Goal: Task Accomplishment & Management: Manage account settings

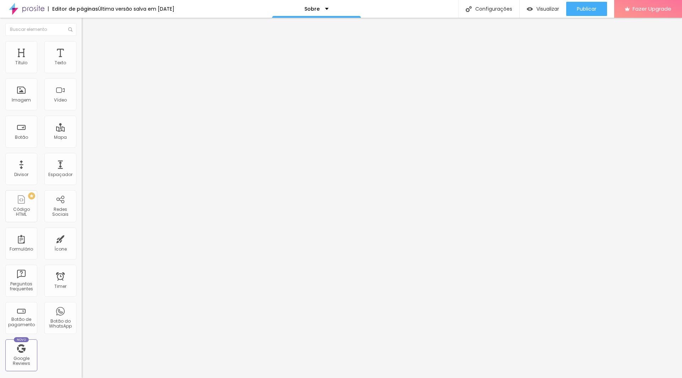
click at [82, 359] on div "Instagram" at bounding box center [123, 361] width 82 height 4
paste input "[URL][DOMAIN_NAME]"
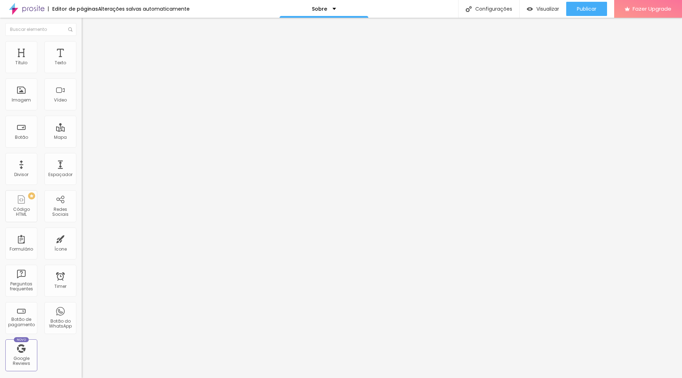
type input "https://[URL][DOMAIN_NAME]"
click at [82, 186] on div "Editar Redes Sociais Conteúdo Estilo Avançado Facebook Rede social Facebook End…" at bounding box center [123, 198] width 82 height 360
paste input "[URL][DOMAIN_NAME]"
type input "[URL][DOMAIN_NAME]"
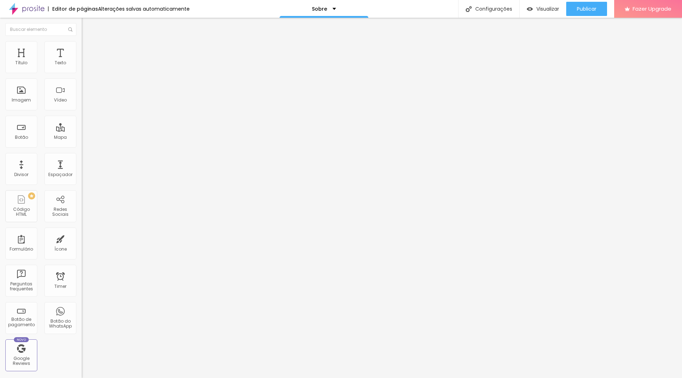
click at [82, 208] on div "Editar Redes Sociais Conteúdo Estilo Avançado Facebook Rede social Facebook End…" at bounding box center [123, 198] width 82 height 360
click at [82, 148] on img at bounding box center [84, 150] width 5 height 5
type input "[URL][DOMAIN_NAME]"
click at [82, 42] on ul "Conteúdo Estilo Avançado" at bounding box center [123, 44] width 82 height 21
click at [82, 44] on ul "Conteúdo Estilo Avançado" at bounding box center [123, 44] width 82 height 21
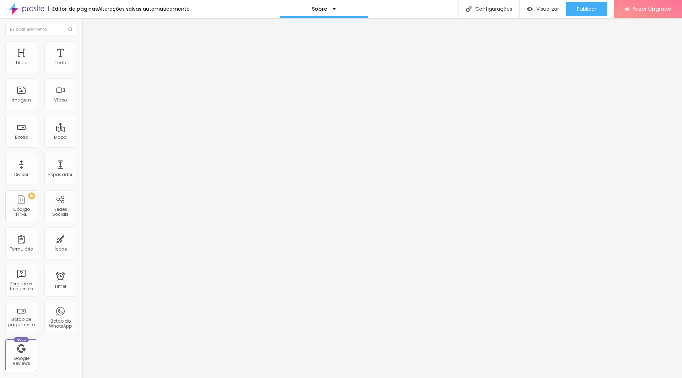
click at [82, 40] on img at bounding box center [85, 37] width 6 height 6
click at [87, 28] on img "button" at bounding box center [90, 26] width 6 height 6
click at [87, 25] on img "button" at bounding box center [90, 26] width 6 height 6
click at [87, 27] on img "button" at bounding box center [90, 26] width 6 height 6
click at [82, 61] on span "Adicionar imagem" at bounding box center [105, 58] width 46 height 6
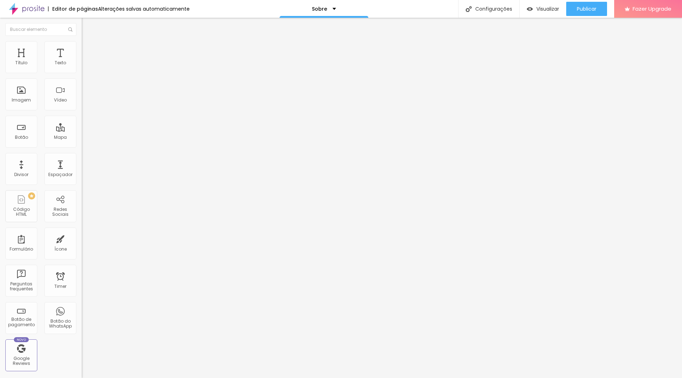
click at [82, 111] on span "Original" at bounding box center [90, 108] width 17 height 6
click at [82, 120] on span "Padrão" at bounding box center [90, 117] width 16 height 6
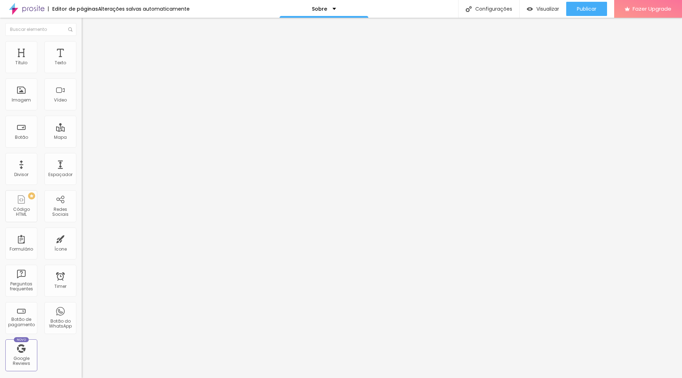
click at [82, 115] on span "Cinema" at bounding box center [91, 112] width 18 height 6
drag, startPoint x: 45, startPoint y: 78, endPoint x: 47, endPoint y: 69, distance: 9.8
click at [82, 60] on div "Trocar imagem" at bounding box center [123, 57] width 82 height 5
click at [82, 111] on span "16:9 Cinema" at bounding box center [95, 108] width 27 height 6
click at [82, 131] on span "Original" at bounding box center [90, 128] width 17 height 6
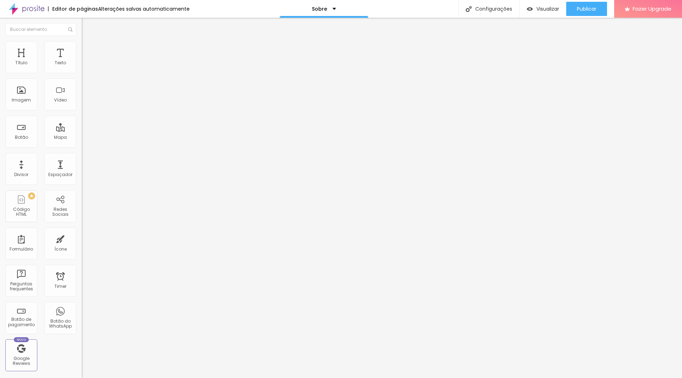
click at [82, 124] on span "Quadrado" at bounding box center [93, 121] width 23 height 6
click at [536, 10] on span "Visualizar" at bounding box center [547, 9] width 23 height 6
click at [538, 12] on div "Visualizar" at bounding box center [542, 9] width 32 height 14
click at [82, 41] on li "Estilo" at bounding box center [123, 44] width 82 height 7
type input "95"
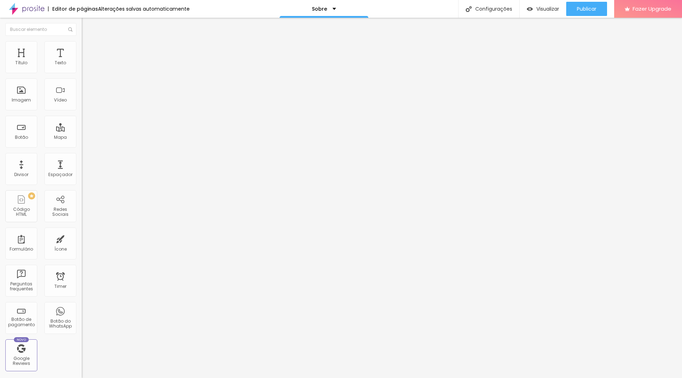
type input "95"
type input "80"
type input "65"
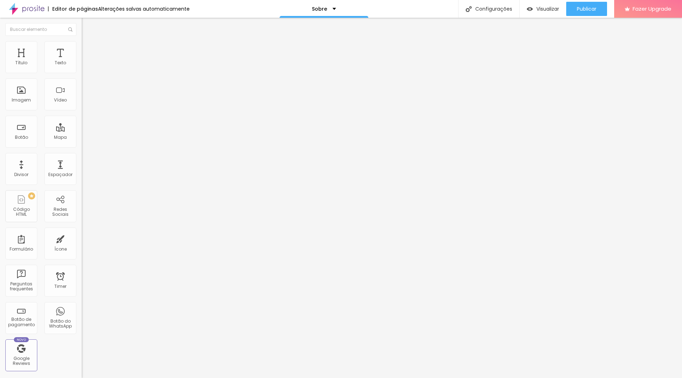
type input "55"
type input "50"
type input "45"
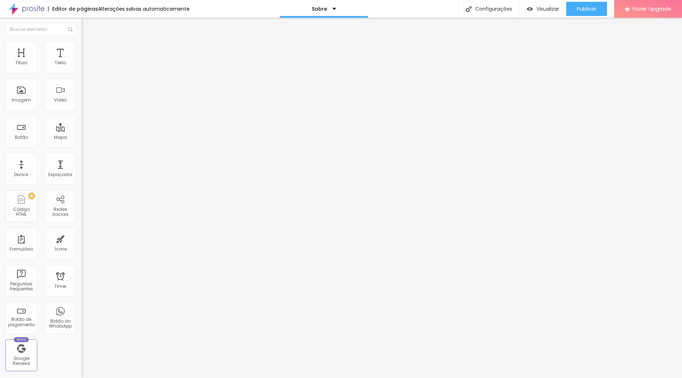
type input "45"
type input "40"
type input "45"
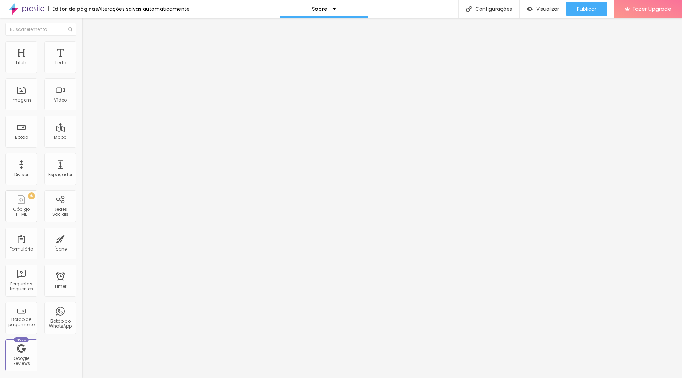
type input "50"
drag, startPoint x: 72, startPoint y: 75, endPoint x: 36, endPoint y: 80, distance: 35.8
type input "50"
click at [82, 73] on input "range" at bounding box center [105, 70] width 46 height 6
click at [30, 176] on div "Divisor" at bounding box center [21, 169] width 32 height 32
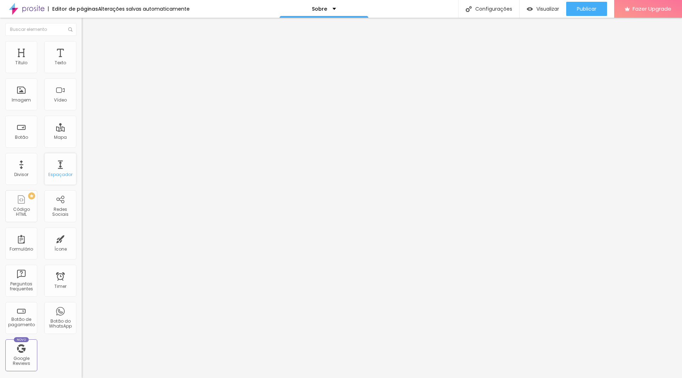
click at [48, 175] on div "Espaçador" at bounding box center [60, 174] width 24 height 5
click at [82, 65] on span "Encaixotado" at bounding box center [96, 62] width 28 height 6
click at [82, 75] on div "Completo" at bounding box center [123, 73] width 82 height 4
click at [82, 69] on span "Encaixotado" at bounding box center [96, 66] width 28 height 6
click at [88, 49] on span "Estilo" at bounding box center [93, 46] width 11 height 6
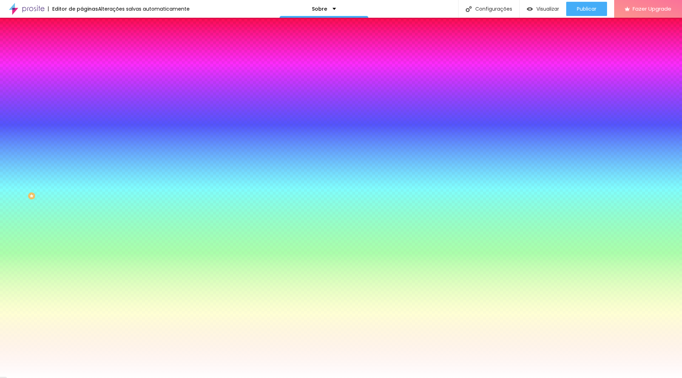
click at [82, 74] on span "Nenhum" at bounding box center [91, 71] width 18 height 6
click at [88, 52] on span "Avançado" at bounding box center [99, 53] width 23 height 6
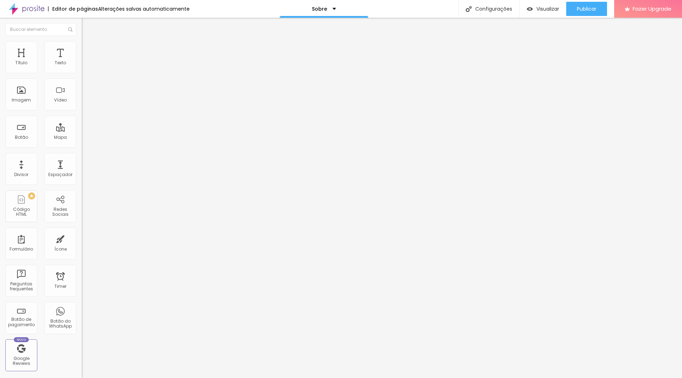
type input "5"
type input "10"
type input "15"
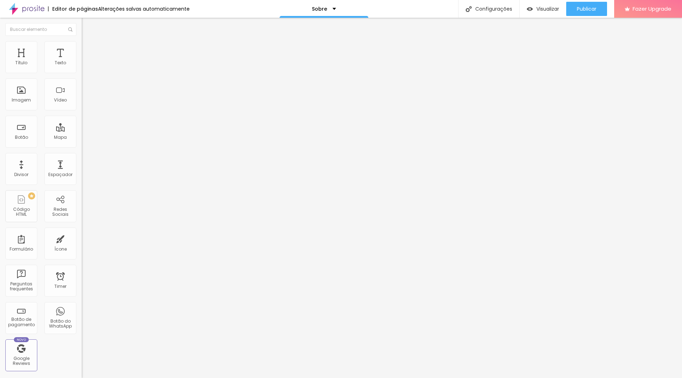
type input "15"
type input "20"
type input "25"
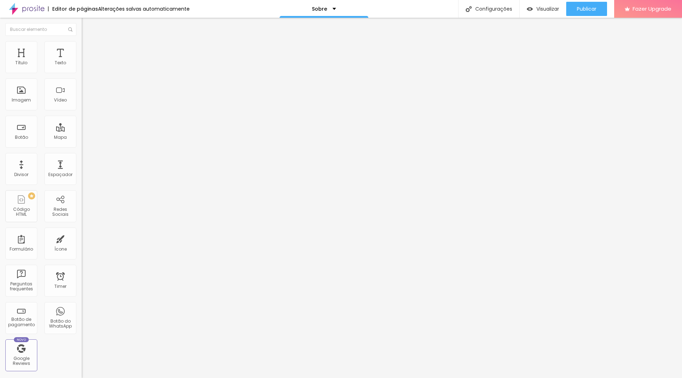
type input "20"
type input "15"
type input "10"
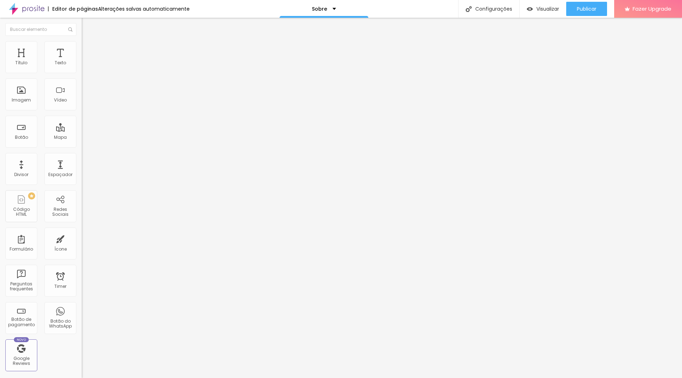
type input "10"
type input "5"
drag, startPoint x: 22, startPoint y: 69, endPoint x: 24, endPoint y: 72, distance: 4.0
type input "5"
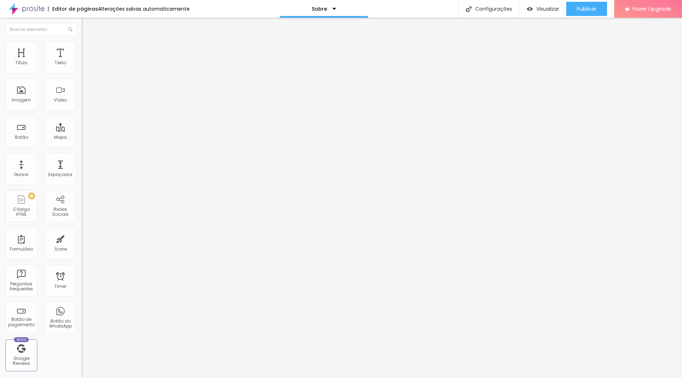
click at [82, 138] on input "range" at bounding box center [105, 141] width 46 height 6
type input "240"
type input "253"
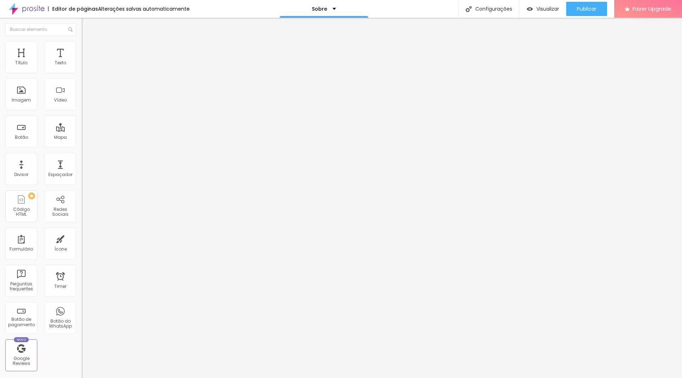
type input "285"
type input "306"
type input "334"
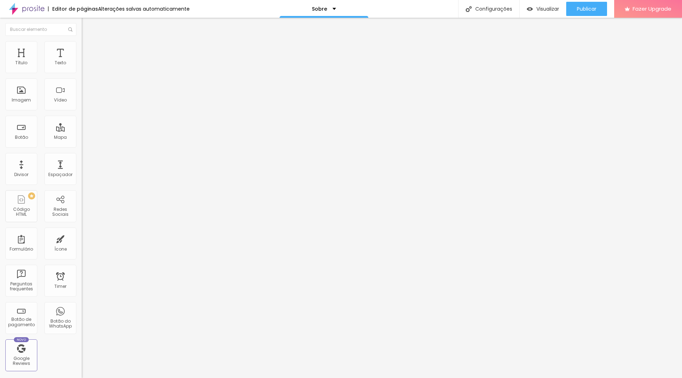
type input "334"
type input "348"
type input "359"
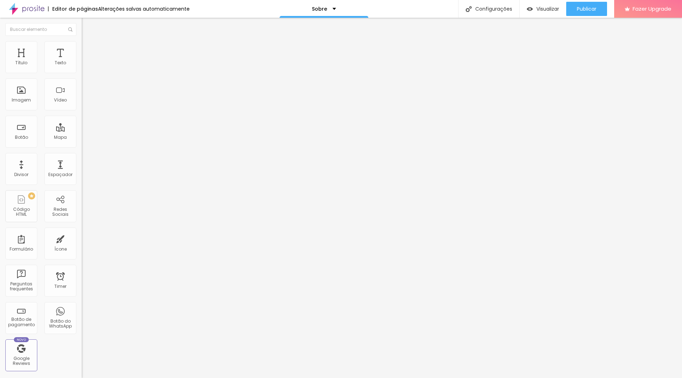
type input "369"
type input "373"
type input "380"
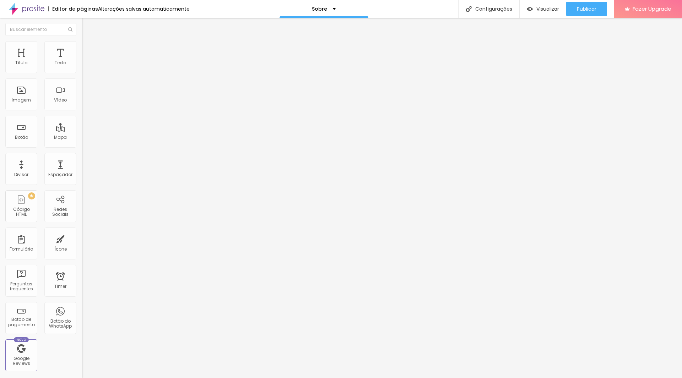
type input "380"
type input "383"
type input "387"
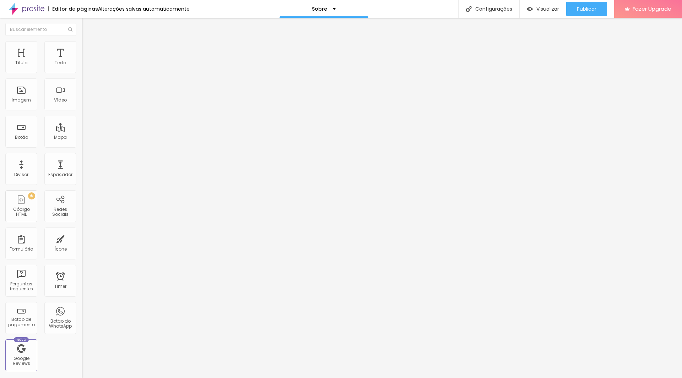
type input "390"
type input "394"
type input "397"
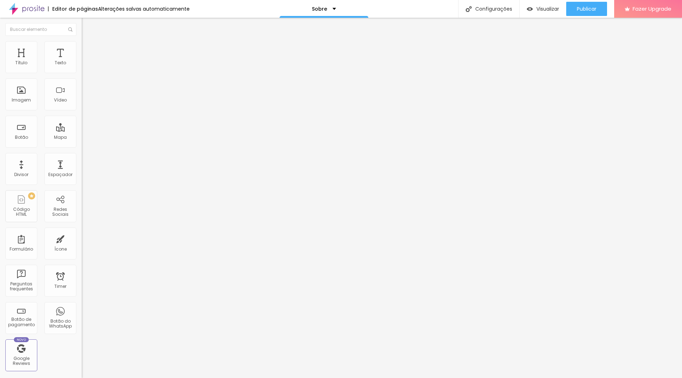
type input "397"
type input "394"
type input "376"
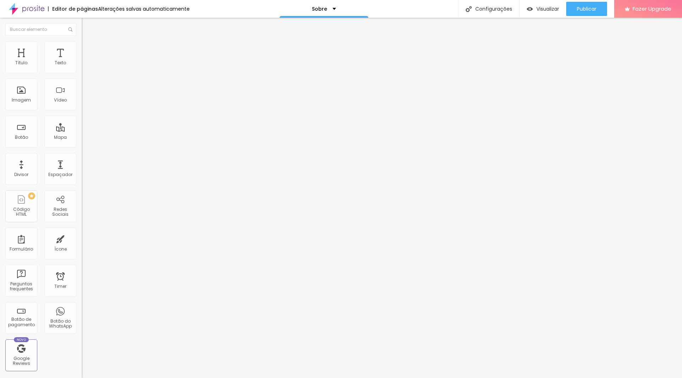
type input "348"
type input "285"
type input "239"
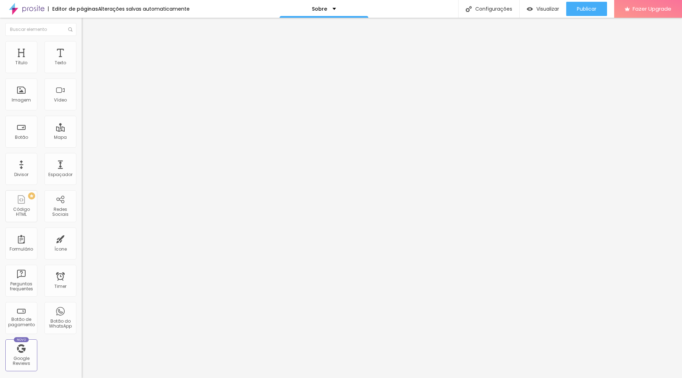
type input "239"
type input "197"
type input "158"
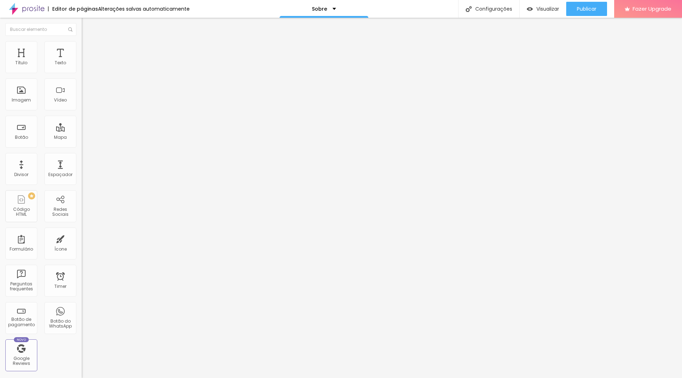
type input "137"
type input "116"
type input "106"
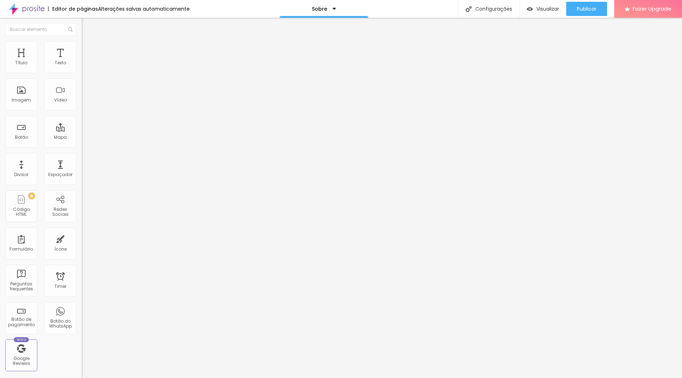
type input "106"
type input "92"
type input "85"
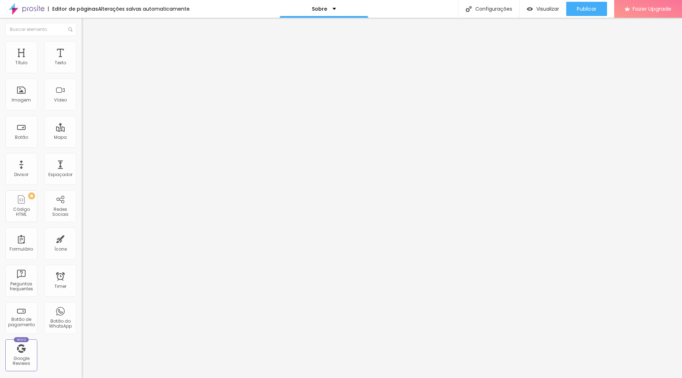
type input "81"
type input "74"
type input "71"
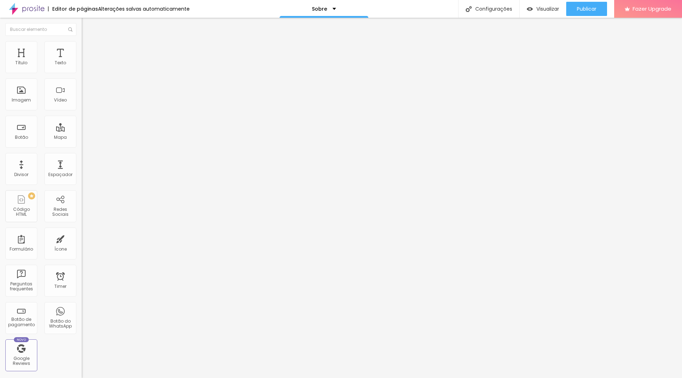
type input "71"
type input "67"
type input "64"
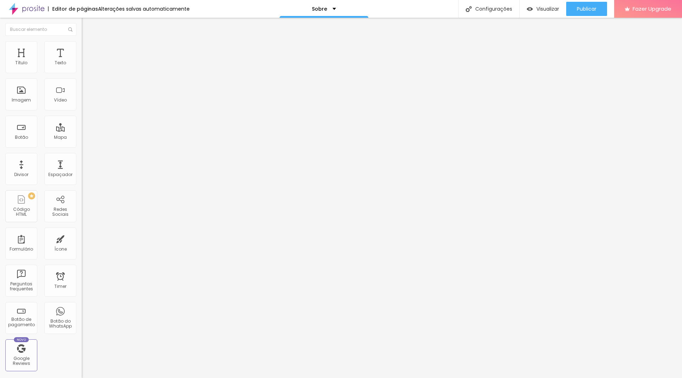
type input "60"
type input "57"
type input "53"
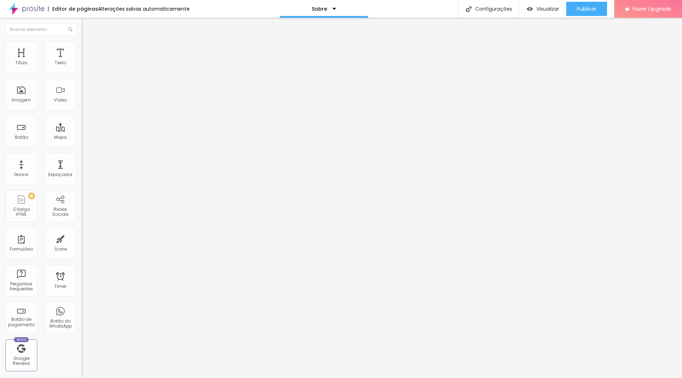
type input "53"
type input "50"
type input "46"
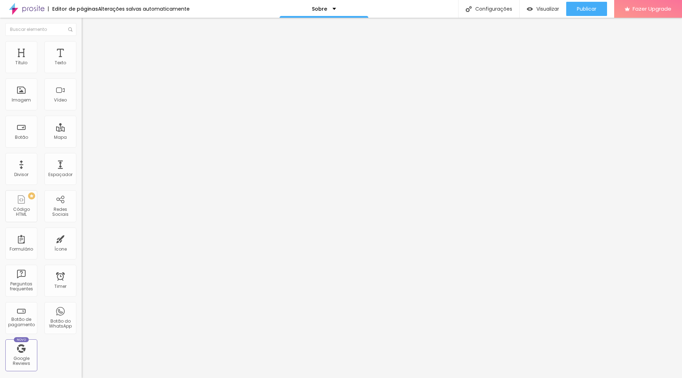
type input "43"
type input "39"
type input "36"
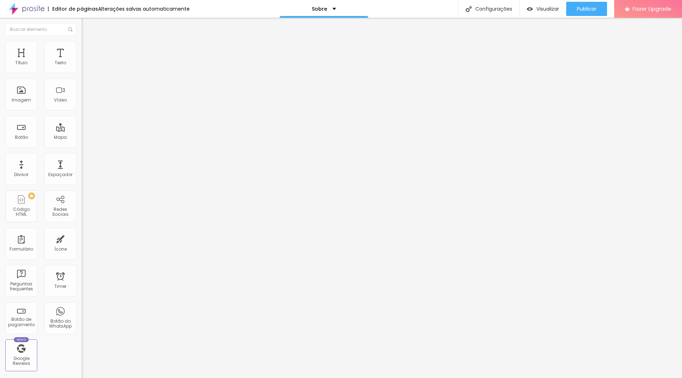
type input "36"
type input "32"
type input "28"
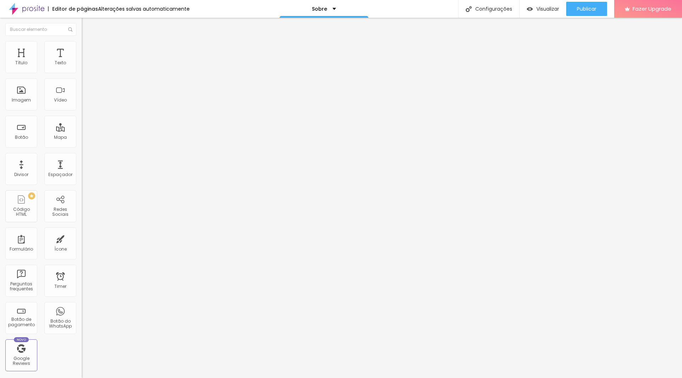
type input "25"
type input "21"
type input "18"
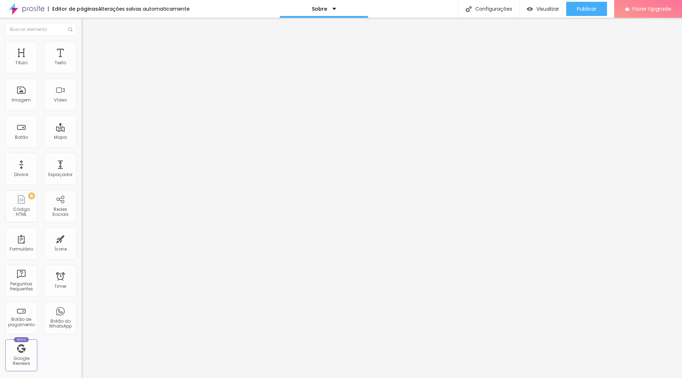
type input "18"
type input "14"
type input "11"
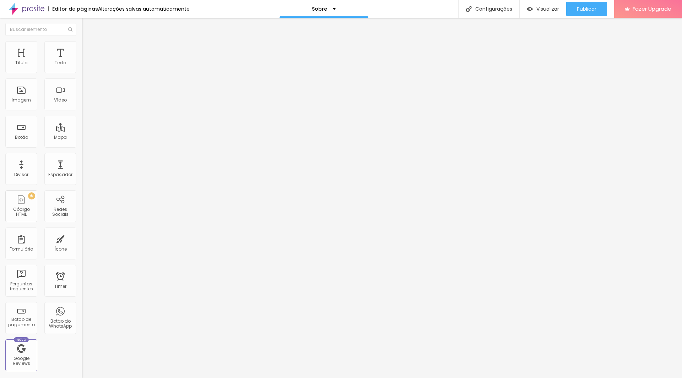
type input "7"
type input "4"
type input "0"
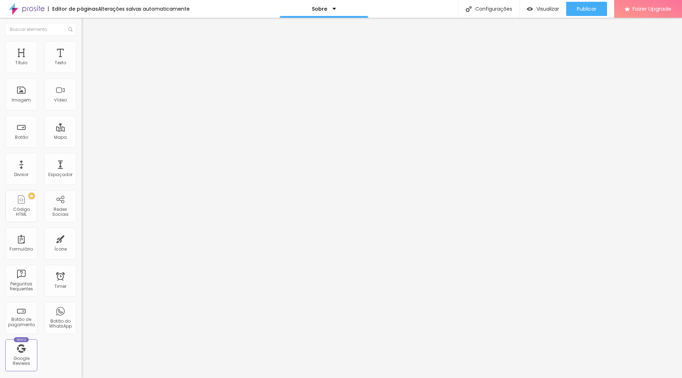
type input "0"
type input "4"
type input "11"
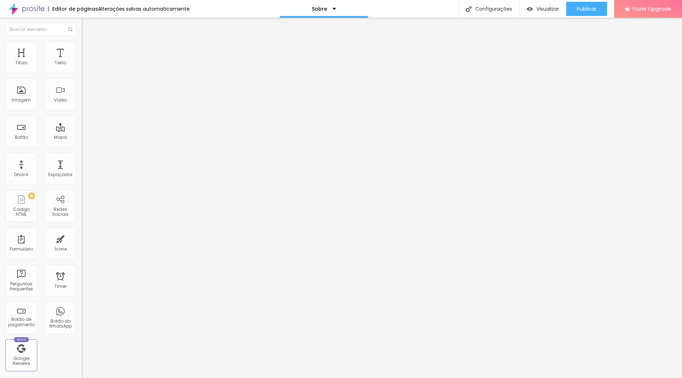
type input "18"
type input "21"
type input "25"
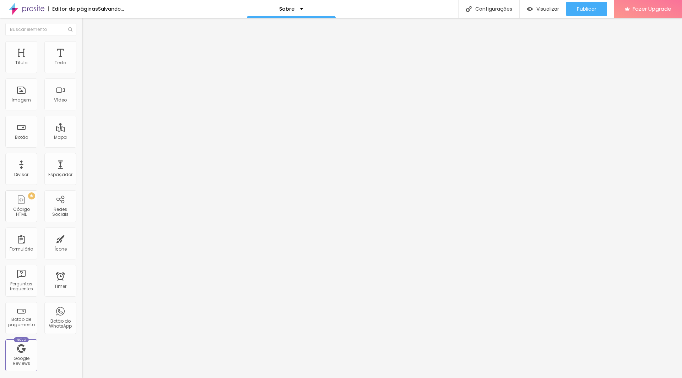
type input "25"
type input "32"
type input "36"
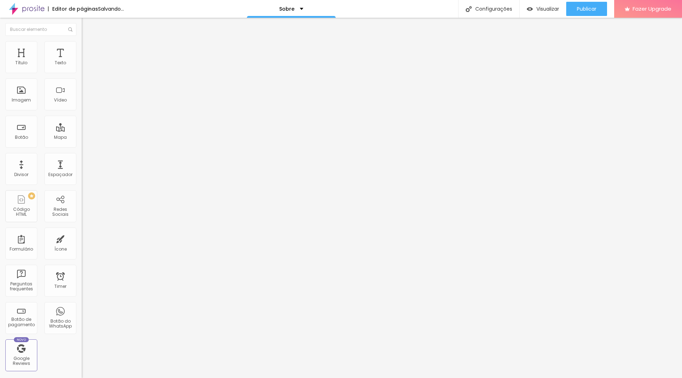
type input "39"
type input "43"
type input "46"
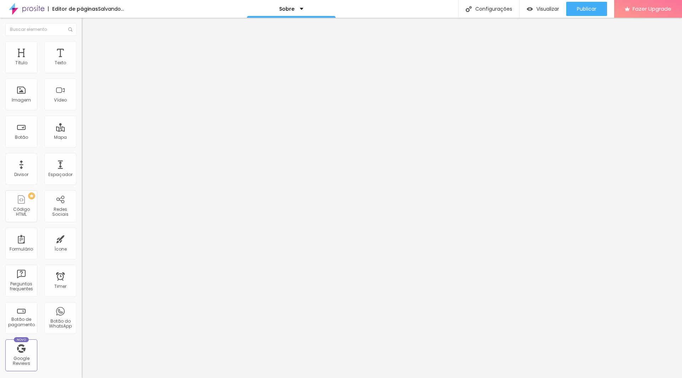
type input "46"
type input "50"
type input "46"
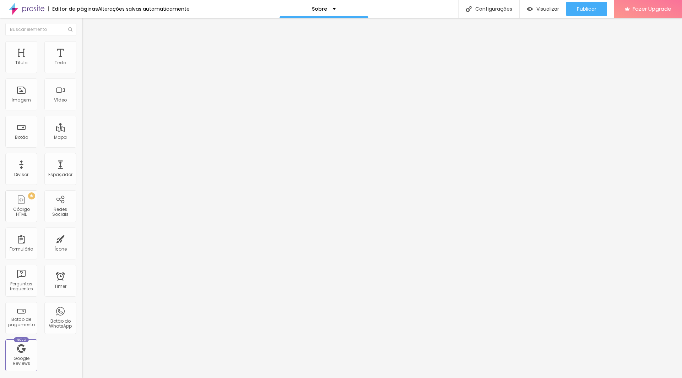
type input "43"
type input "39"
type input "36"
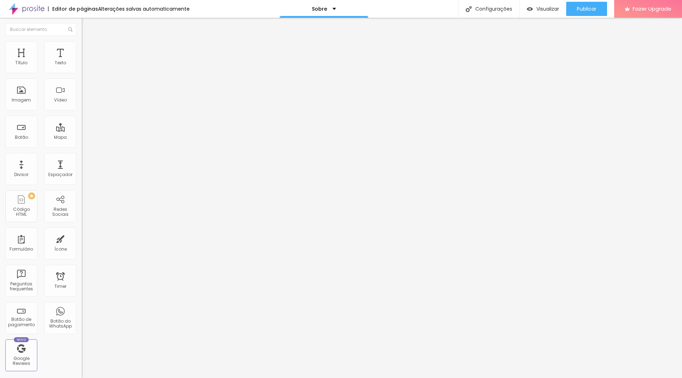
type input "36"
type input "28"
type input "25"
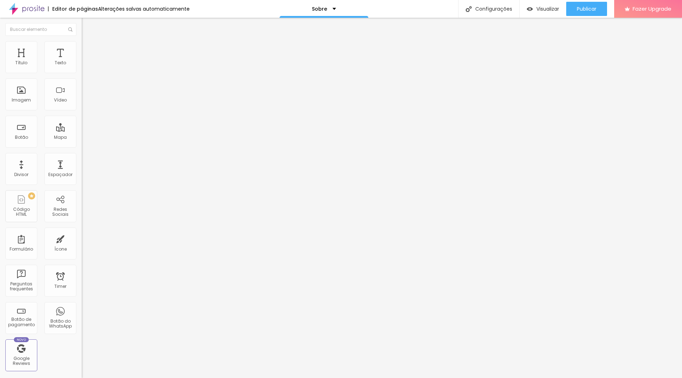
type input "21"
type input "18"
type input "14"
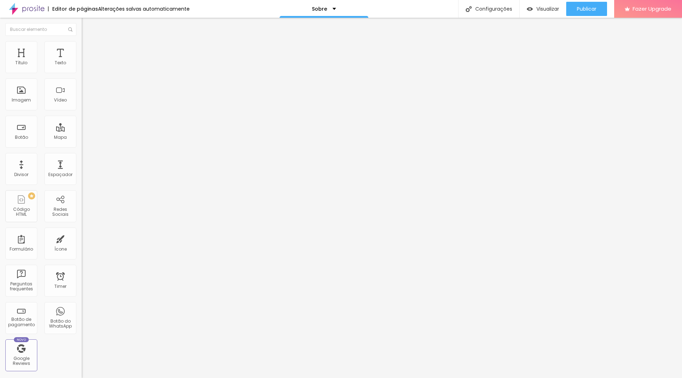
type input "14"
type input "0"
type input "4"
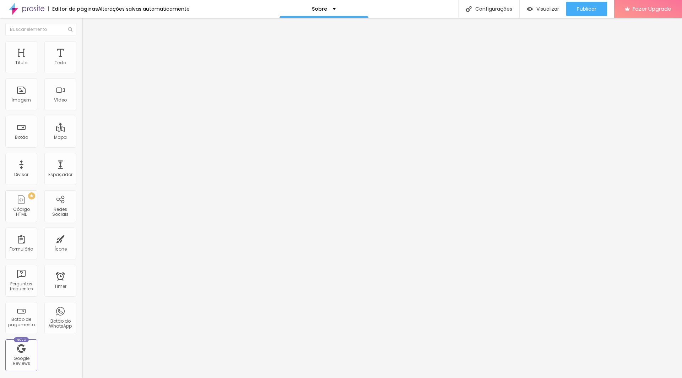
type input "7"
type input "11"
type input "14"
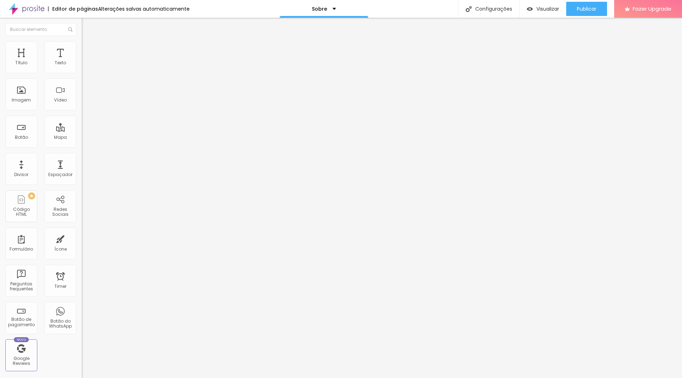
type input "14"
type input "11"
type input "7"
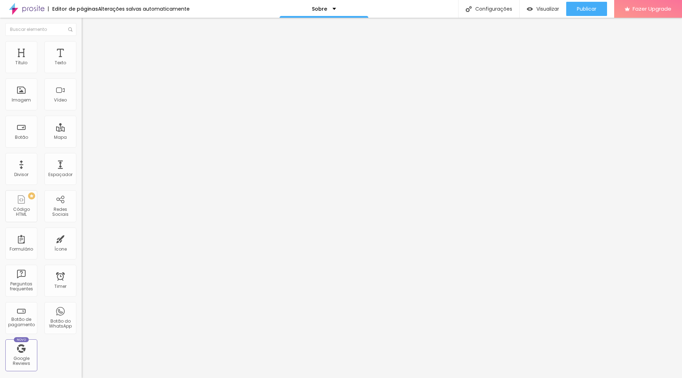
type input "4"
type input "0"
drag, startPoint x: 32, startPoint y: 83, endPoint x: 10, endPoint y: 93, distance: 23.7
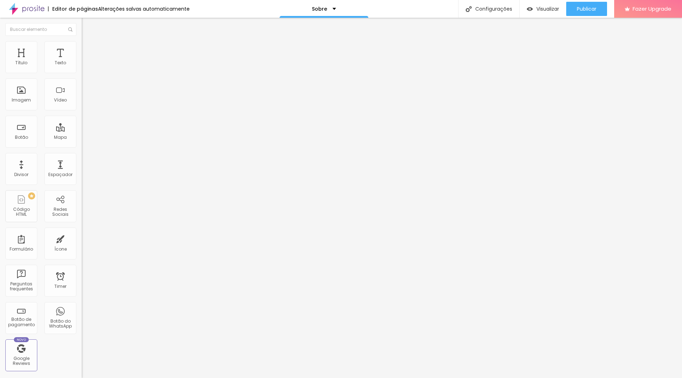
click at [82, 238] on input "range" at bounding box center [105, 241] width 46 height 6
click at [546, 7] on span "Visualizar" at bounding box center [547, 9] width 23 height 6
type input "4"
drag, startPoint x: 15, startPoint y: 84, endPoint x: 23, endPoint y: 85, distance: 8.5
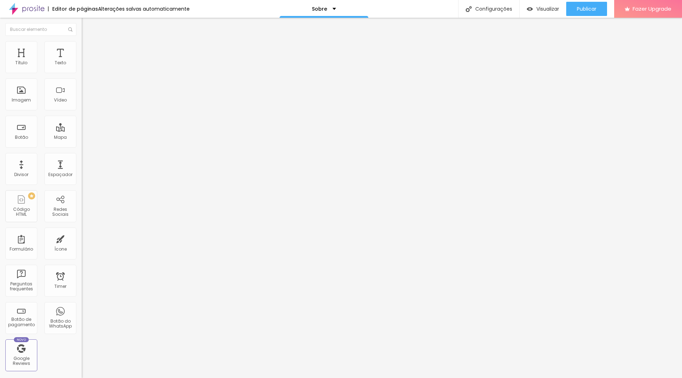
click at [82, 238] on input "range" at bounding box center [105, 241] width 46 height 6
click at [112, 245] on button "px" at bounding box center [117, 248] width 11 height 7
click at [82, 245] on input "113" at bounding box center [97, 248] width 31 height 7
click at [529, 12] on img "button" at bounding box center [529, 9] width 6 height 6
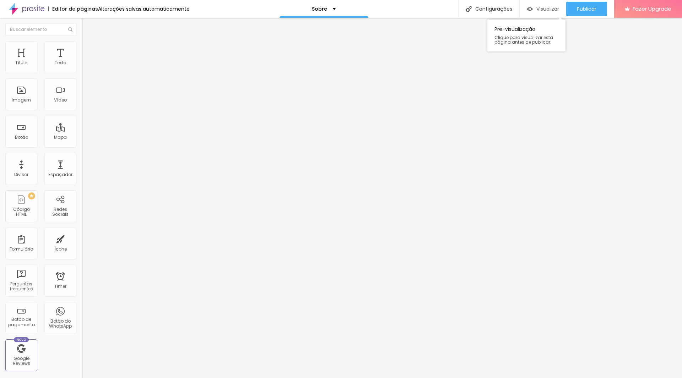
click at [532, 11] on div "Visualizar" at bounding box center [542, 9] width 32 height 6
click at [541, 6] on span "Visualizar" at bounding box center [547, 9] width 23 height 6
drag, startPoint x: 18, startPoint y: 108, endPoint x: 8, endPoint y: 120, distance: 15.3
drag, startPoint x: 43, startPoint y: 97, endPoint x: 72, endPoint y: 102, distance: 29.5
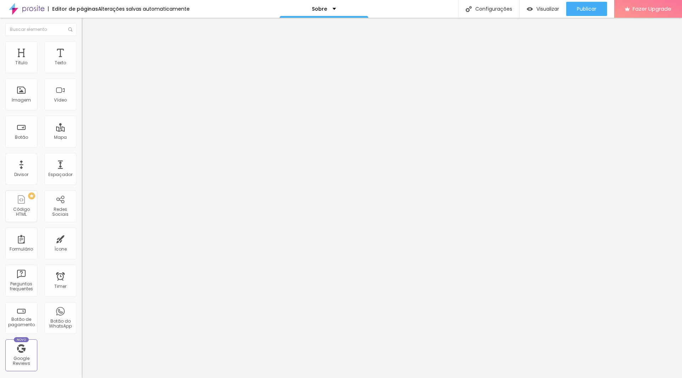
click at [82, 332] on input "range" at bounding box center [105, 335] width 46 height 6
click at [82, 231] on input "range" at bounding box center [105, 234] width 46 height 6
click at [82, 131] on input "range" at bounding box center [105, 134] width 46 height 6
click at [82, 41] on li "Avançado" at bounding box center [123, 44] width 82 height 7
click at [87, 28] on img "button" at bounding box center [90, 26] width 6 height 6
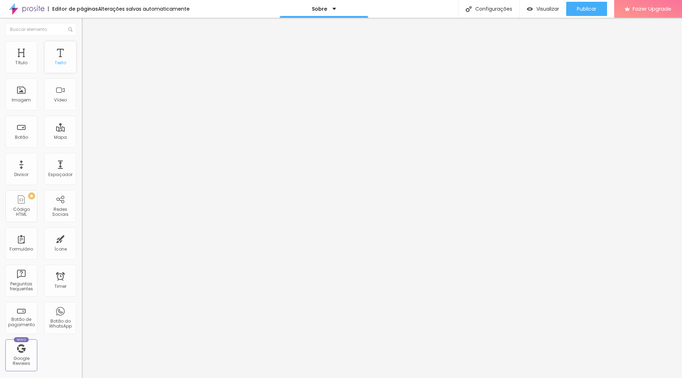
click at [65, 58] on div "Texto" at bounding box center [60, 57] width 32 height 32
click at [67, 63] on div "Texto" at bounding box center [60, 57] width 32 height 32
click at [82, 66] on div "Titulo 2 H2" at bounding box center [123, 63] width 82 height 6
click at [82, 60] on span "Titulo 1" at bounding box center [93, 57] width 23 height 6
click at [82, 48] on li "Avançado" at bounding box center [123, 44] width 82 height 7
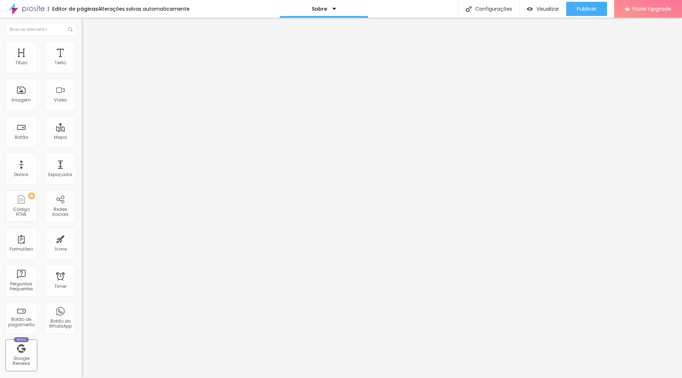
click at [87, 26] on img "button" at bounding box center [90, 26] width 6 height 6
click at [27, 140] on div "Botão" at bounding box center [21, 132] width 32 height 32
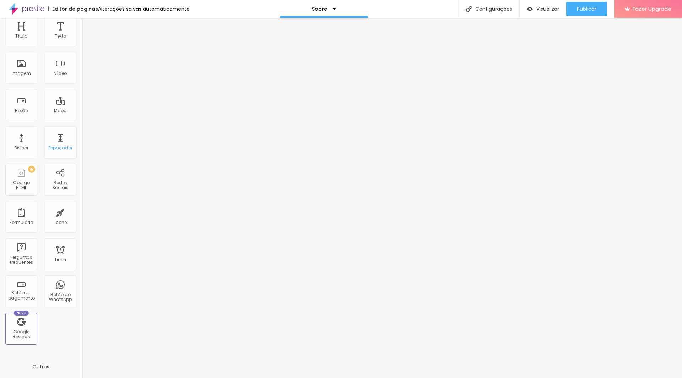
scroll to position [28, 0]
click at [51, 180] on div "Redes Sociais" at bounding box center [60, 184] width 28 height 10
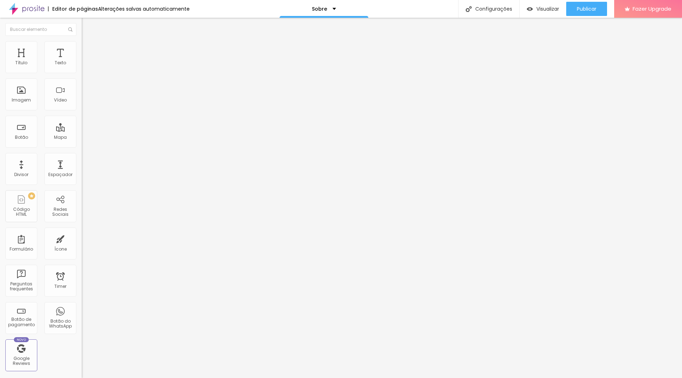
click at [82, 345] on div at bounding box center [123, 348] width 82 height 6
click at [82, 72] on div "TikTok" at bounding box center [123, 66] width 82 height 22
click at [82, 100] on input "text" at bounding box center [124, 96] width 85 height 7
click at [82, 144] on div "Instagram" at bounding box center [123, 162] width 82 height 98
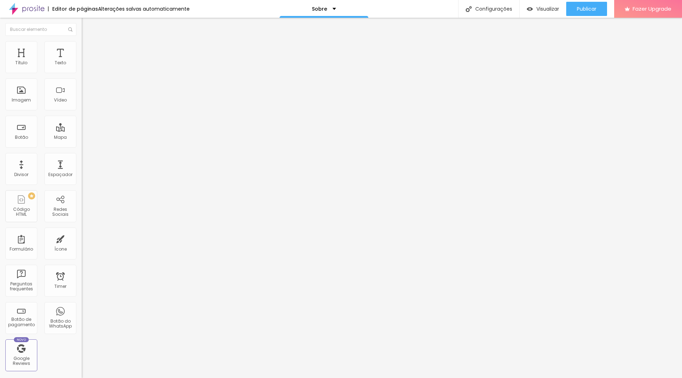
click at [82, 304] on input "https://" at bounding box center [124, 307] width 85 height 7
click at [82, 304] on input "text" at bounding box center [124, 307] width 85 height 7
click at [82, 241] on div "Editar Redes Sociais Conteúdo Estilo Avançado TikTok Rede social TikTok Endereç…" at bounding box center [123, 198] width 82 height 360
click at [82, 72] on div "TikTok" at bounding box center [123, 66] width 82 height 22
click at [82, 100] on input "text" at bounding box center [124, 96] width 85 height 7
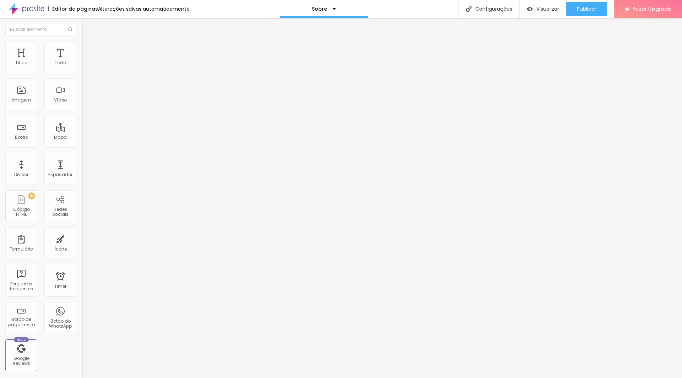
click at [82, 89] on div "TikTok" at bounding box center [123, 82] width 82 height 13
click at [34, 378] on div "TikTok" at bounding box center [32, 381] width 64 height 6
click at [82, 100] on input "text" at bounding box center [124, 96] width 85 height 7
paste input "[URL][DOMAIN_NAME]"
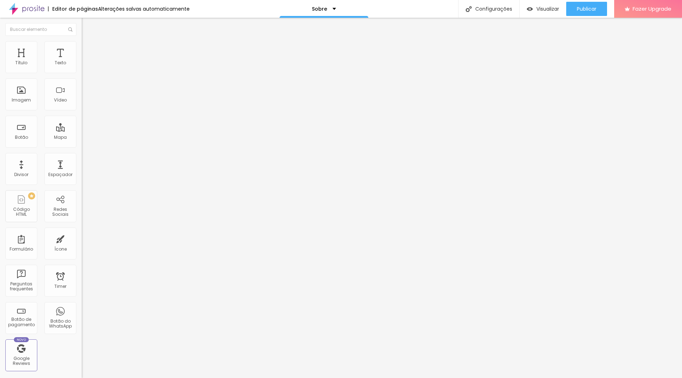
click at [82, 223] on div "Editar Redes Sociais Conteúdo Estilo Avançado TikTok Rede social TikTok Endereç…" at bounding box center [123, 198] width 82 height 360
click at [87, 23] on img "button" at bounding box center [90, 26] width 6 height 6
click at [545, 8] on span "Visualizar" at bounding box center [547, 9] width 23 height 6
click at [82, 72] on div "TikTok" at bounding box center [123, 66] width 82 height 22
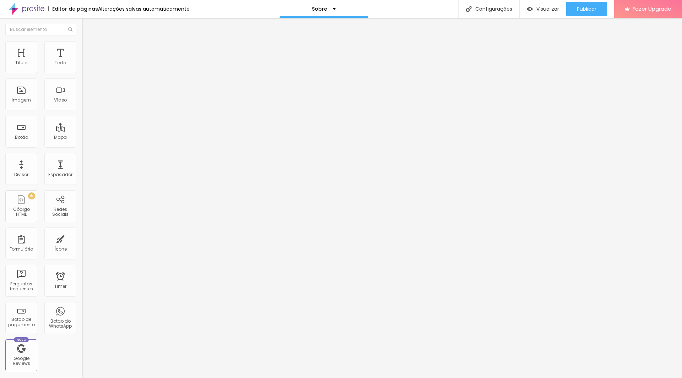
click at [82, 100] on input "[URL][DOMAIN_NAME]" at bounding box center [124, 96] width 85 height 7
click at [82, 113] on div "Abrir em uma nova aba" at bounding box center [123, 111] width 82 height 4
click at [82, 205] on div "Instagram" at bounding box center [123, 207] width 82 height 4
click at [87, 24] on img "button" at bounding box center [90, 26] width 6 height 6
